Goal: Go to known website: Access a specific website the user already knows

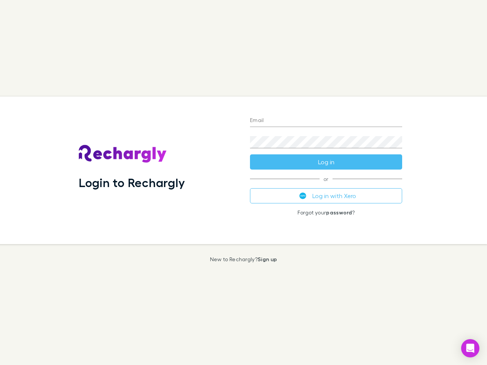
click at [244, 183] on div "Login to Rechargly" at bounding box center [158, 171] width 171 height 148
click at [326, 121] on input "Email" at bounding box center [326, 121] width 152 height 12
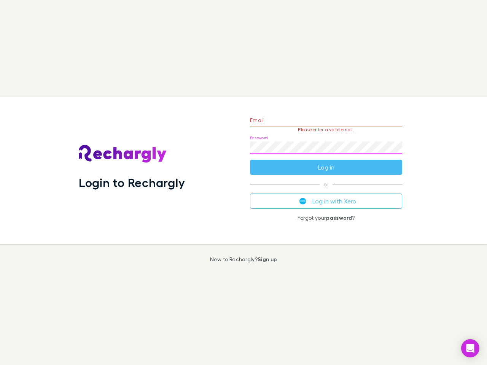
click at [326, 162] on form "Email Please enter a valid email. Password Log in" at bounding box center [326, 142] width 152 height 66
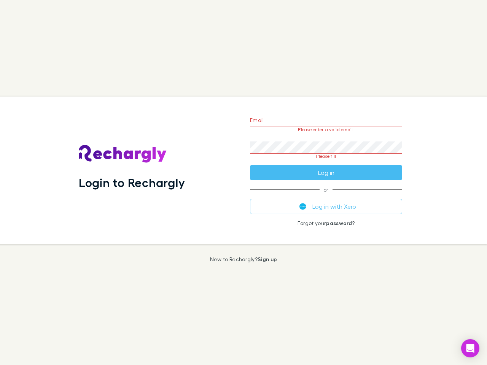
click at [326, 196] on div "Email Please enter a valid email. Password Please fill Log in or Log in with Xe…" at bounding box center [326, 171] width 164 height 148
click at [470, 349] on icon "Open Intercom Messenger" at bounding box center [471, 348] width 8 height 9
